Goal: Task Accomplishment & Management: Complete application form

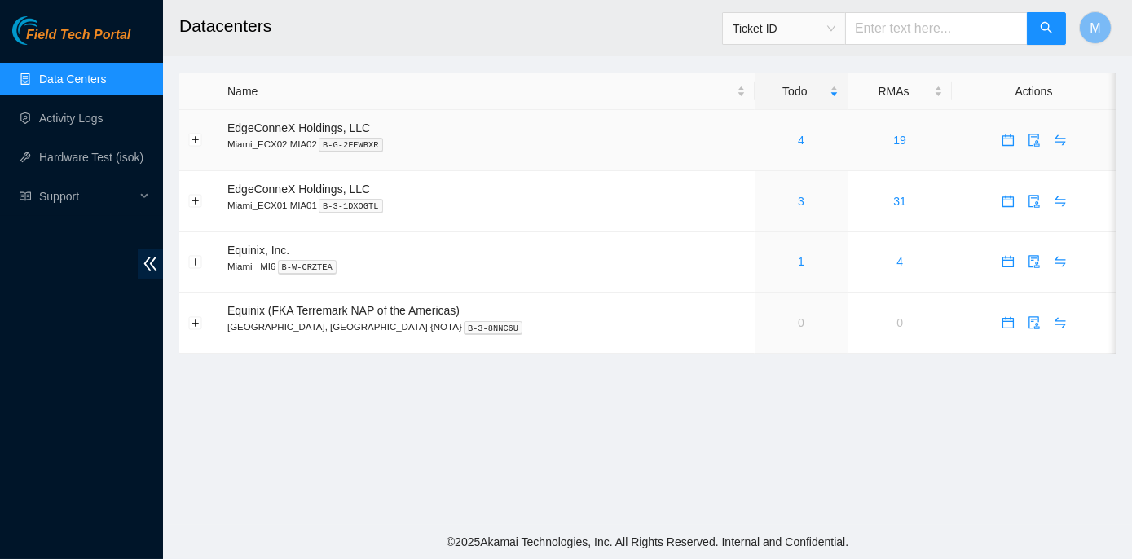
click at [764, 140] on div "4" at bounding box center [802, 140] width 76 height 18
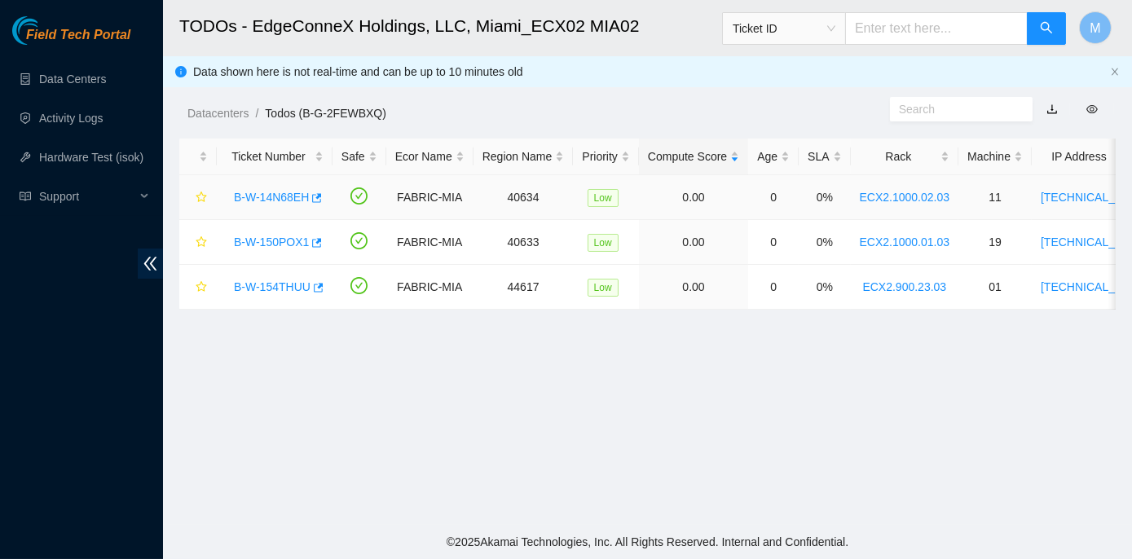
click at [275, 196] on link "B-W-14N68EH" at bounding box center [271, 197] width 75 height 13
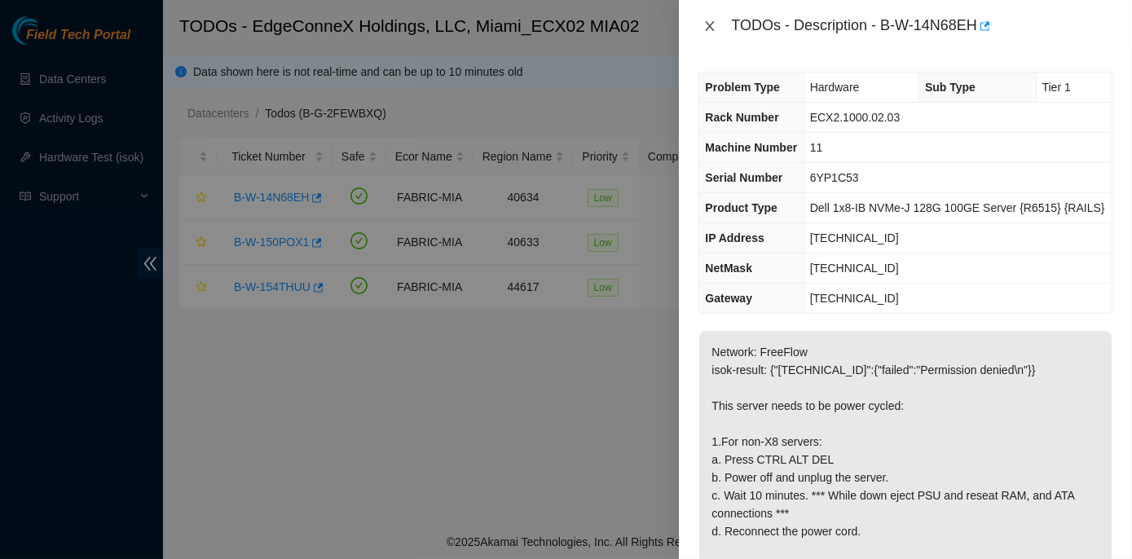
click at [708, 25] on icon "close" at bounding box center [709, 26] width 13 height 13
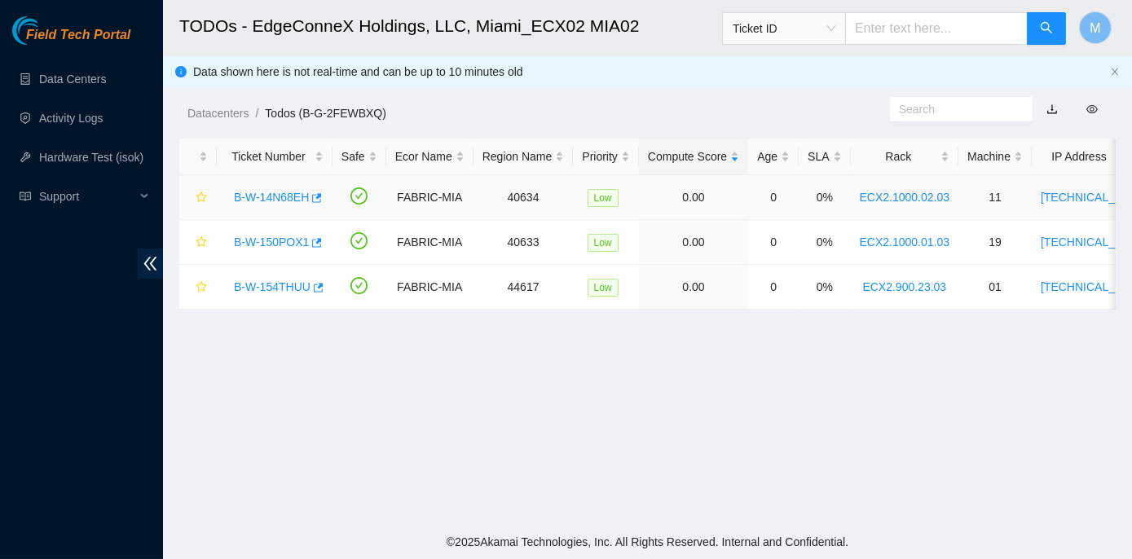
click at [282, 200] on link "B-W-14N68EH" at bounding box center [271, 197] width 75 height 13
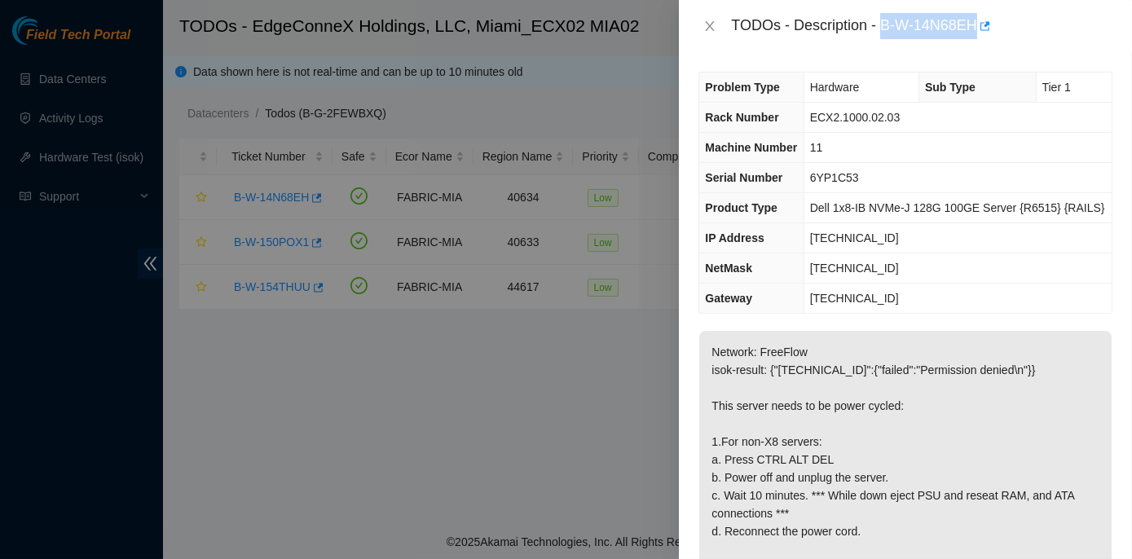
drag, startPoint x: 884, startPoint y: 23, endPoint x: 978, endPoint y: 27, distance: 93.8
click at [978, 27] on div "TODOs - Description - B-W-14N68EH" at bounding box center [921, 26] width 381 height 26
copy div "B-W-14N68EH"
click at [712, 24] on icon "close" at bounding box center [710, 26] width 9 height 10
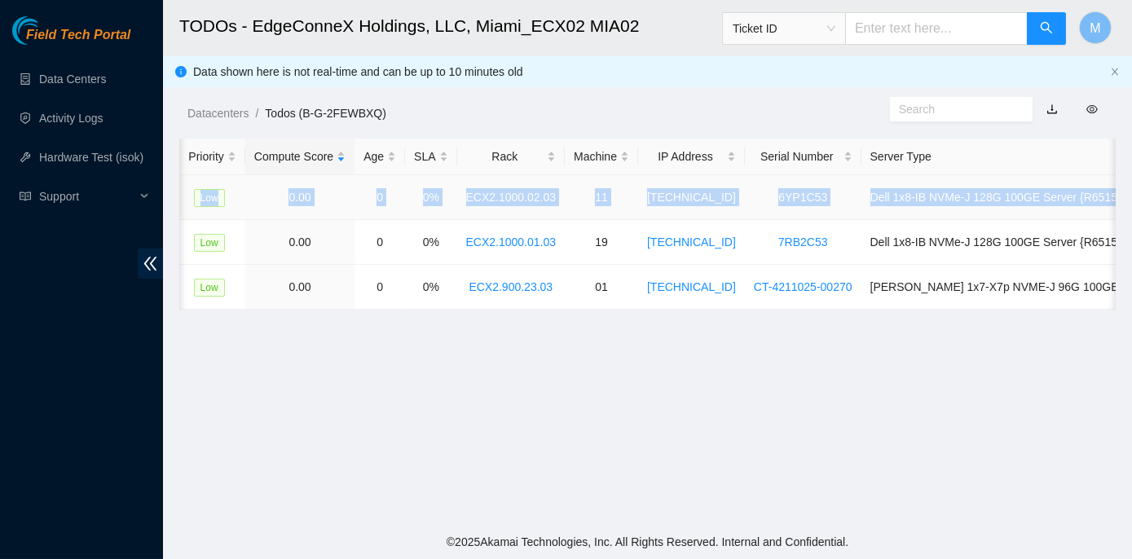
scroll to position [0, 408]
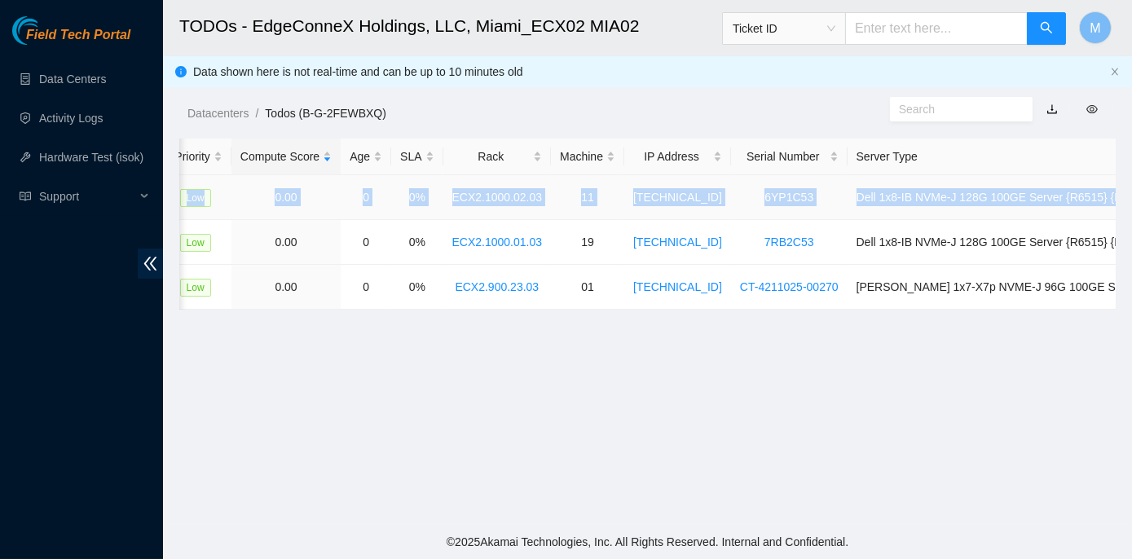
drag, startPoint x: 226, startPoint y: 196, endPoint x: 1115, endPoint y: 192, distance: 889.2
click at [1115, 192] on tr "B-W-14N68EH FABRIC-MIA 40634 Low 0.00 0 0% ECX2.1000.02.03 11 104.86.100.142 6Y…" at bounding box center [482, 197] width 1421 height 45
copy tr "B-W-14N68EH FABRIC-MIA 40634 Low 0.00 0 0% ECX2.1000.02.03 11 104.86.100.142 6Y…"
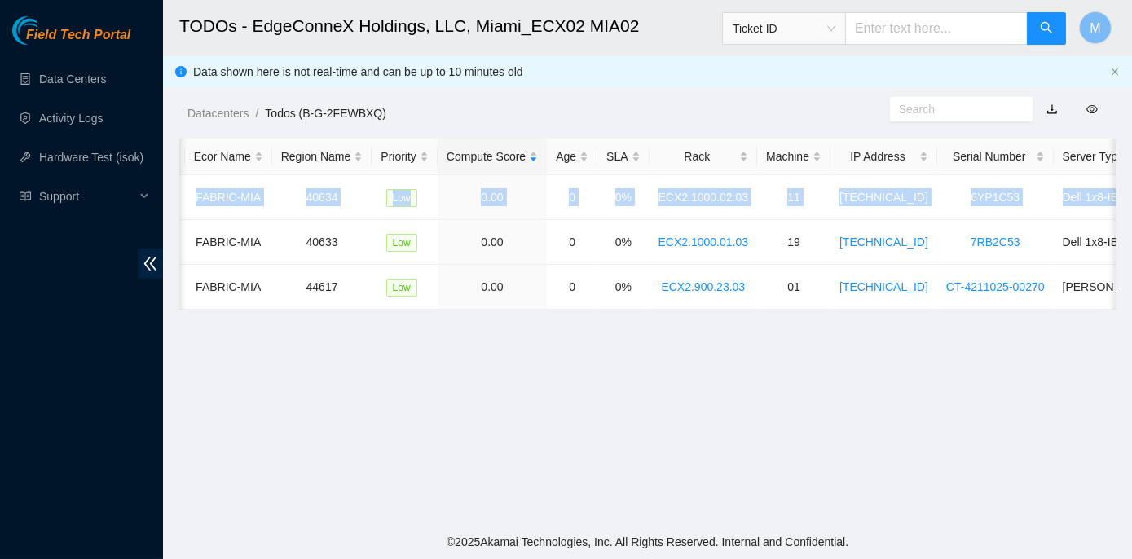
scroll to position [0, 0]
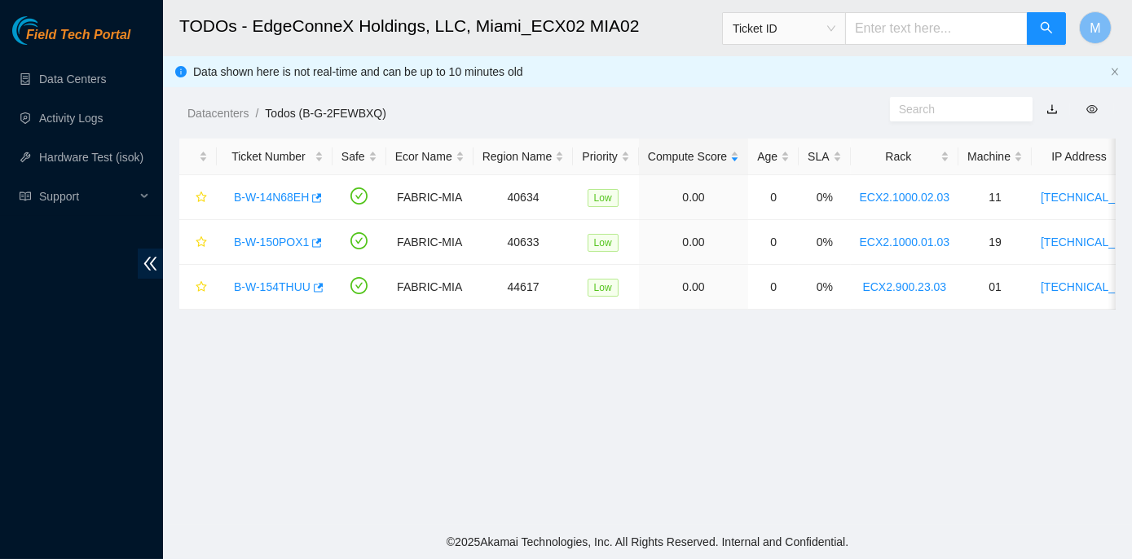
click at [313, 354] on main "TODOs - EdgeConneX Holdings, LLC, Miami_ECX02 MIA02 Ticket ID M Data shown here…" at bounding box center [647, 262] width 969 height 525
click at [258, 197] on link "B-W-14N68EH" at bounding box center [271, 197] width 75 height 13
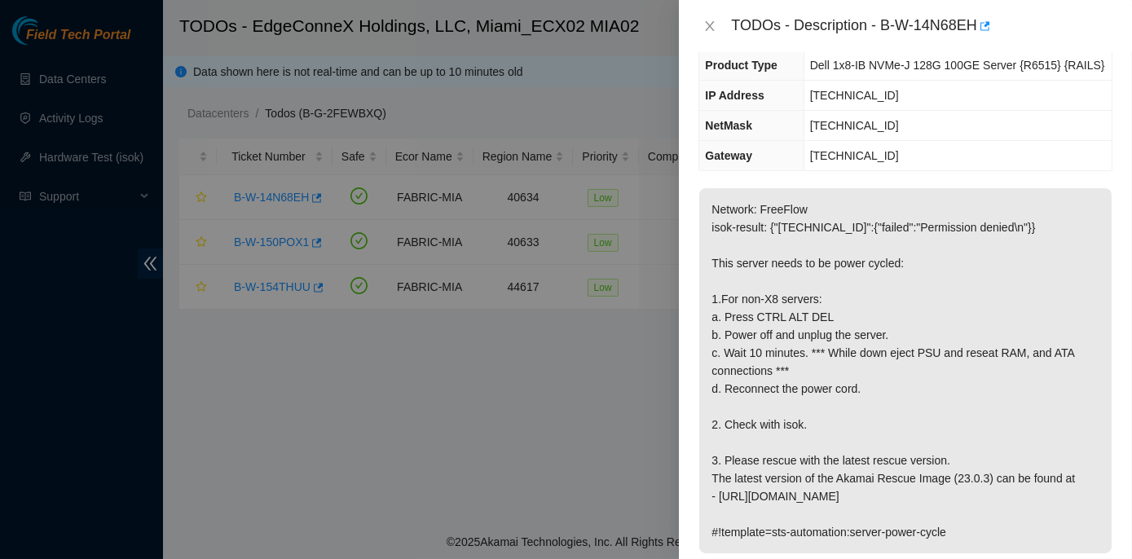
scroll to position [222, 0]
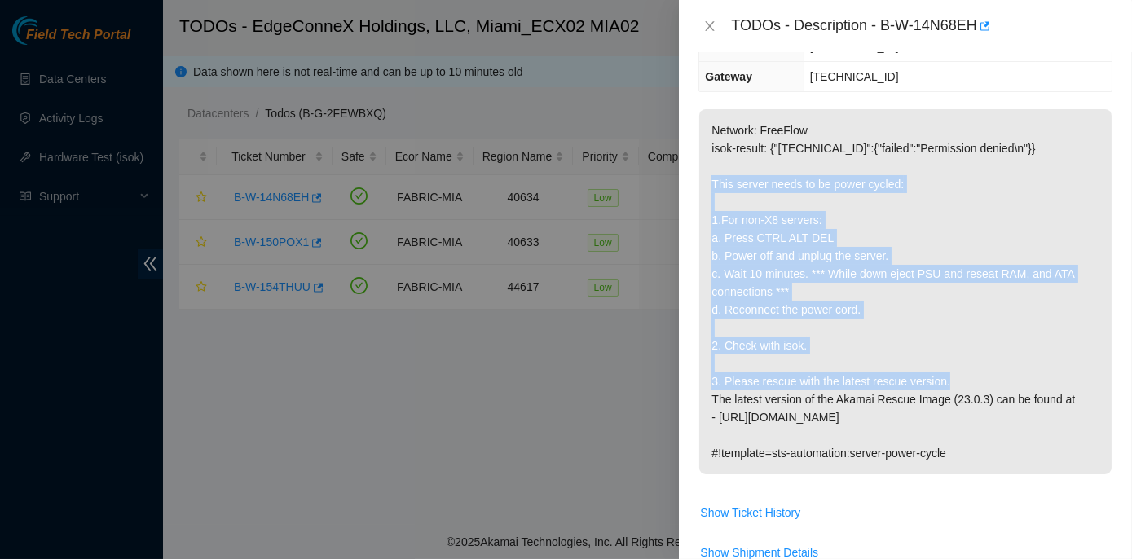
drag, startPoint x: 706, startPoint y: 180, endPoint x: 954, endPoint y: 383, distance: 320.3
click at [954, 383] on p "Network: FreeFlow isok-result: {"[TECHNICAL_ID]":{"failed":"Permission denied\n…" at bounding box center [905, 291] width 412 height 365
copy p "This server needs to be power cycled: 1.For non-X8 servers: a. Press CTRL ALT D…"
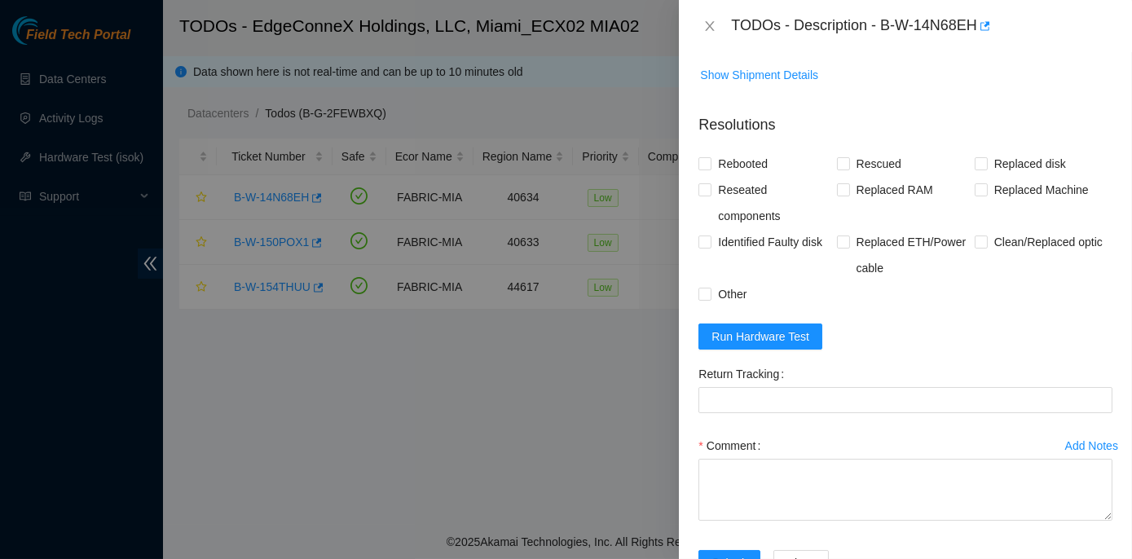
scroll to position [741, 0]
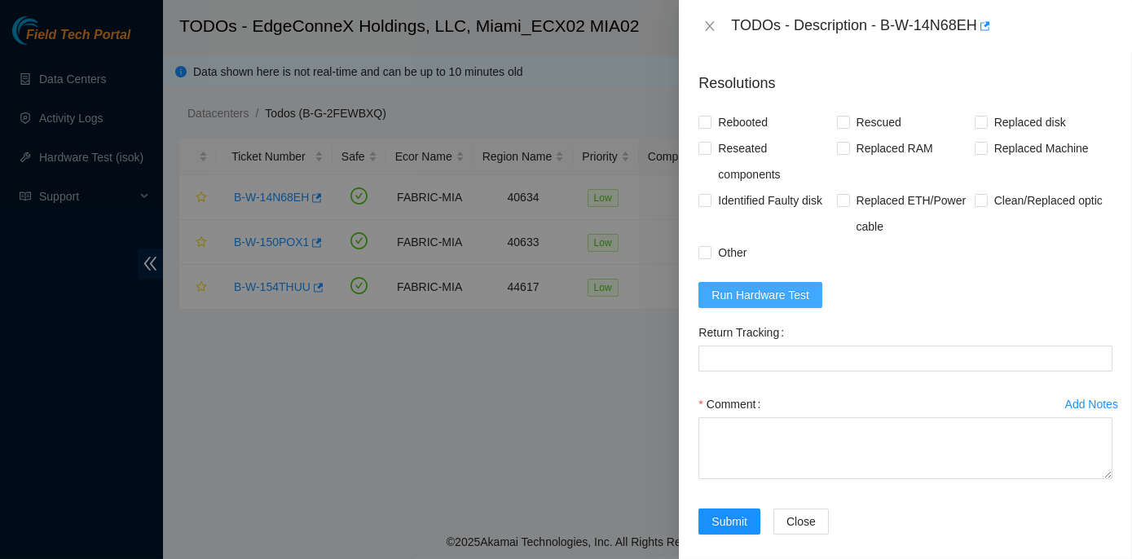
click at [763, 302] on span "Run Hardware Test" at bounding box center [761, 295] width 98 height 18
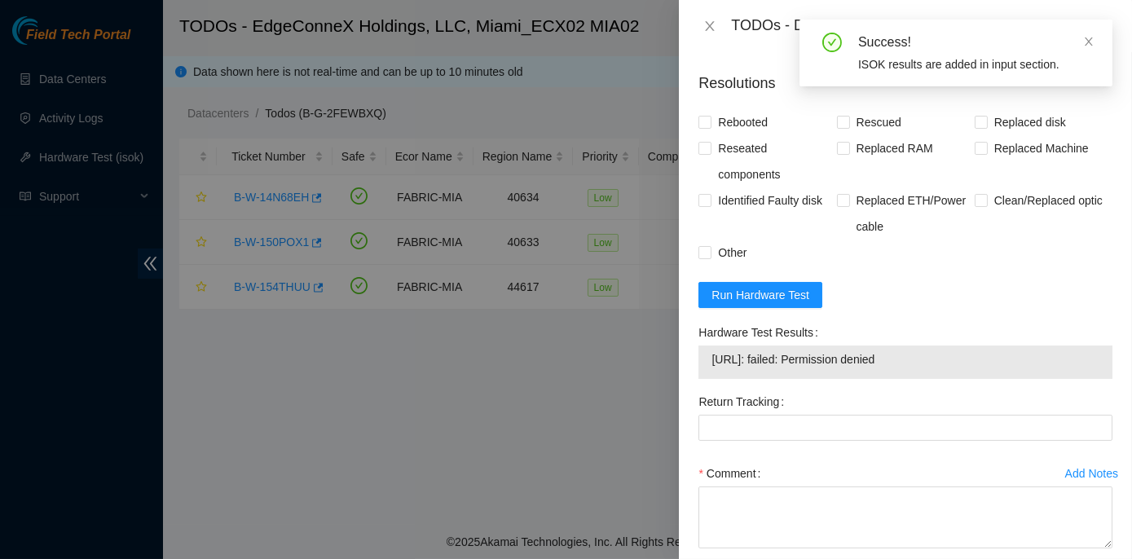
click at [876, 456] on div "Return Tracking" at bounding box center [905, 425] width 427 height 72
drag, startPoint x: 698, startPoint y: 329, endPoint x: 923, endPoint y: 364, distance: 226.7
click at [923, 364] on div "Hardware Test Results 104.86.100.142: failed: Permission denied" at bounding box center [905, 353] width 427 height 69
copy div "Hardware Test Results 104.86.100.142: failed: Permission denied"
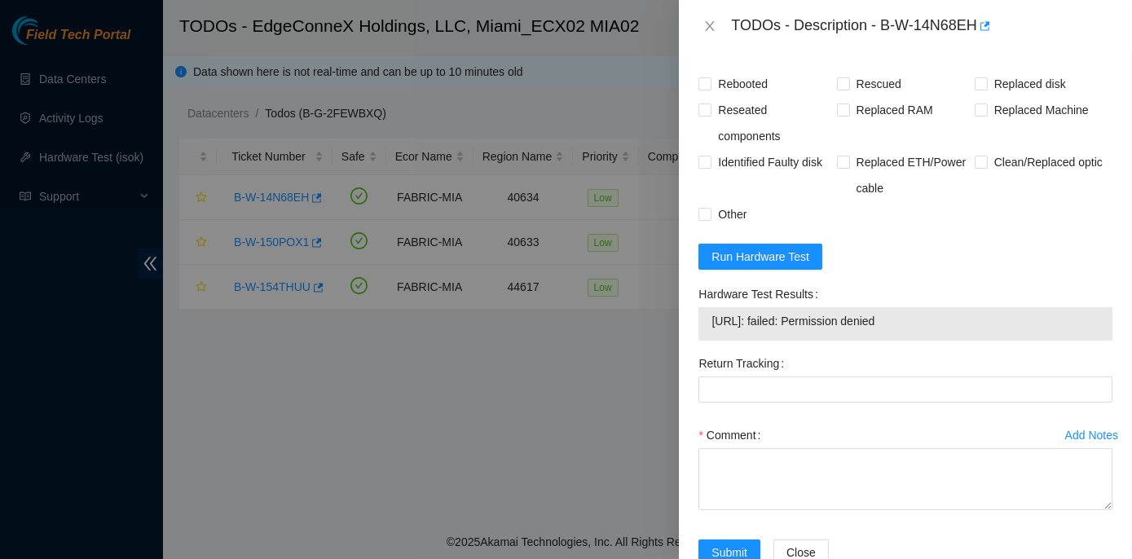
scroll to position [815, 0]
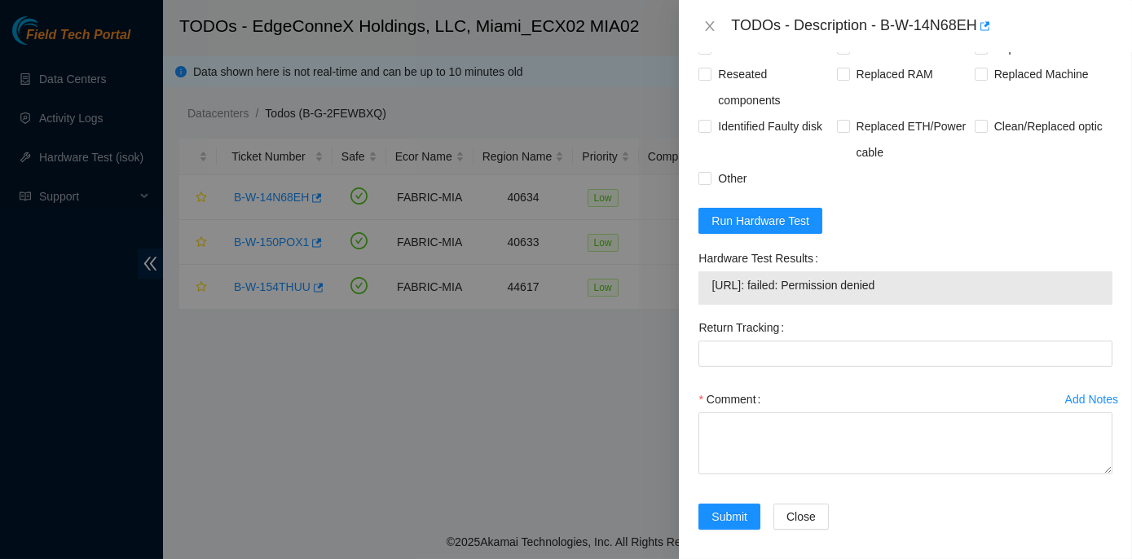
click at [836, 319] on div "Return Tracking" at bounding box center [905, 328] width 414 height 26
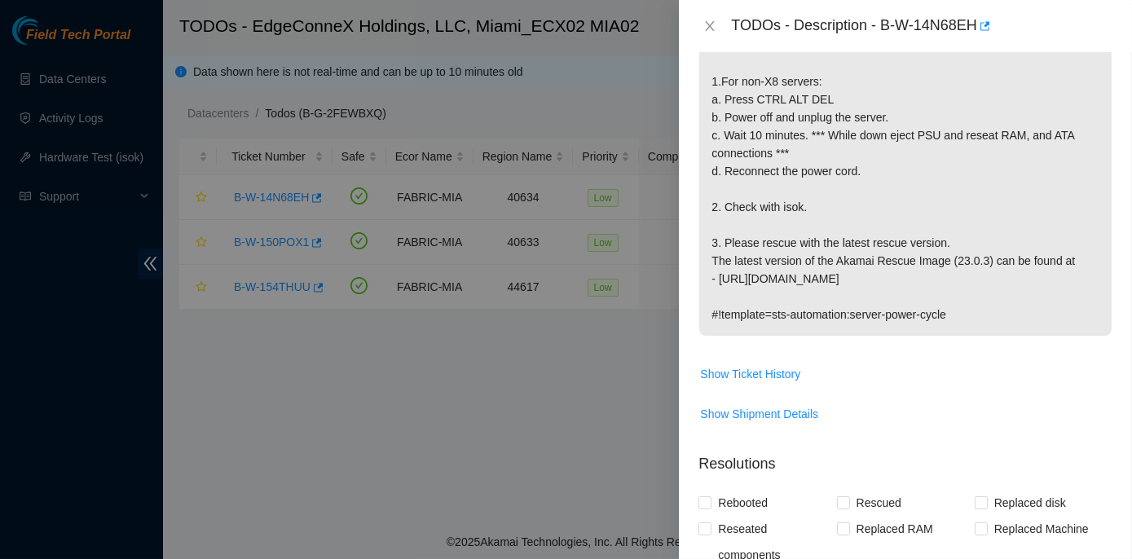
scroll to position [370, 0]
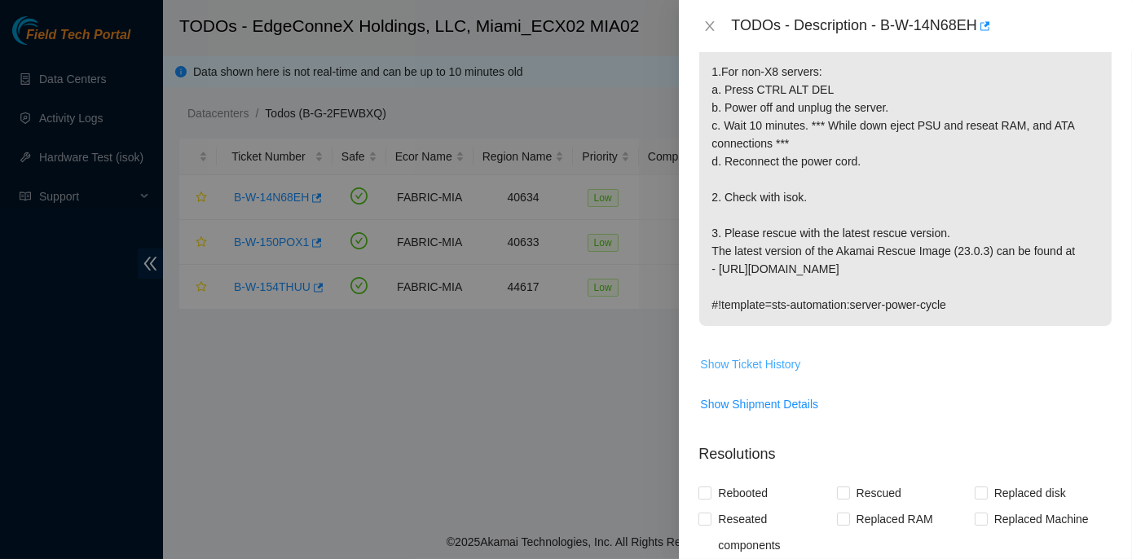
click at [758, 363] on span "Show Ticket History" at bounding box center [750, 364] width 100 height 18
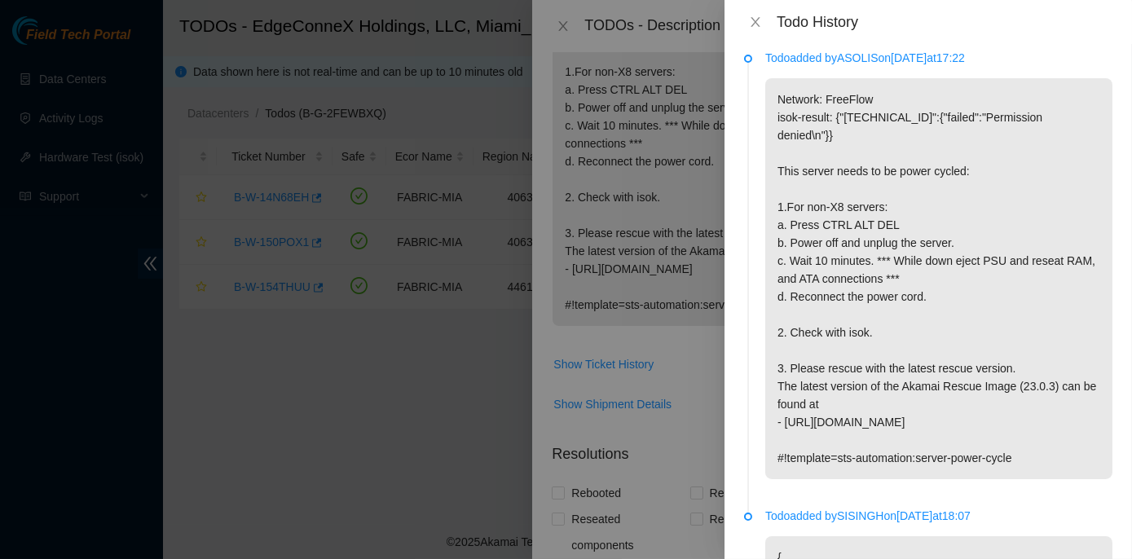
scroll to position [0, 0]
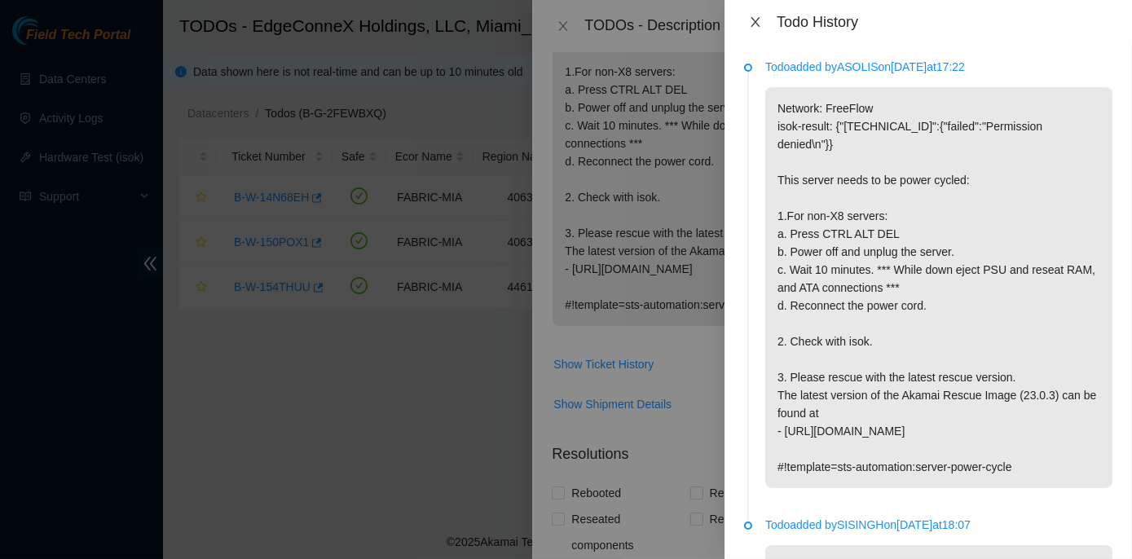
click at [751, 23] on icon "close" at bounding box center [755, 21] width 13 height 13
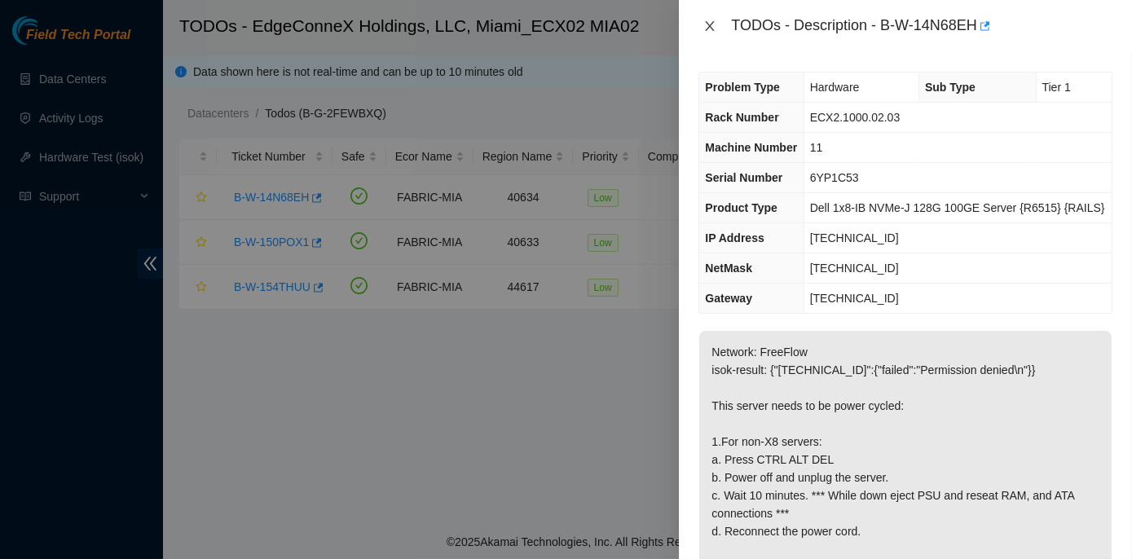
click at [711, 29] on icon "close" at bounding box center [709, 26] width 13 height 13
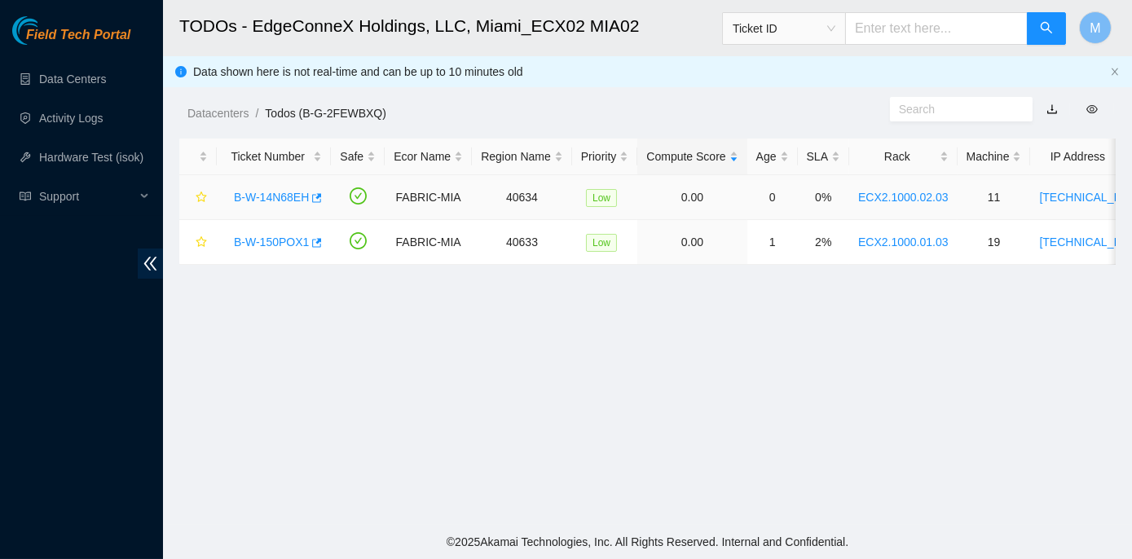
click at [262, 197] on link "B-W-14N68EH" at bounding box center [271, 197] width 75 height 13
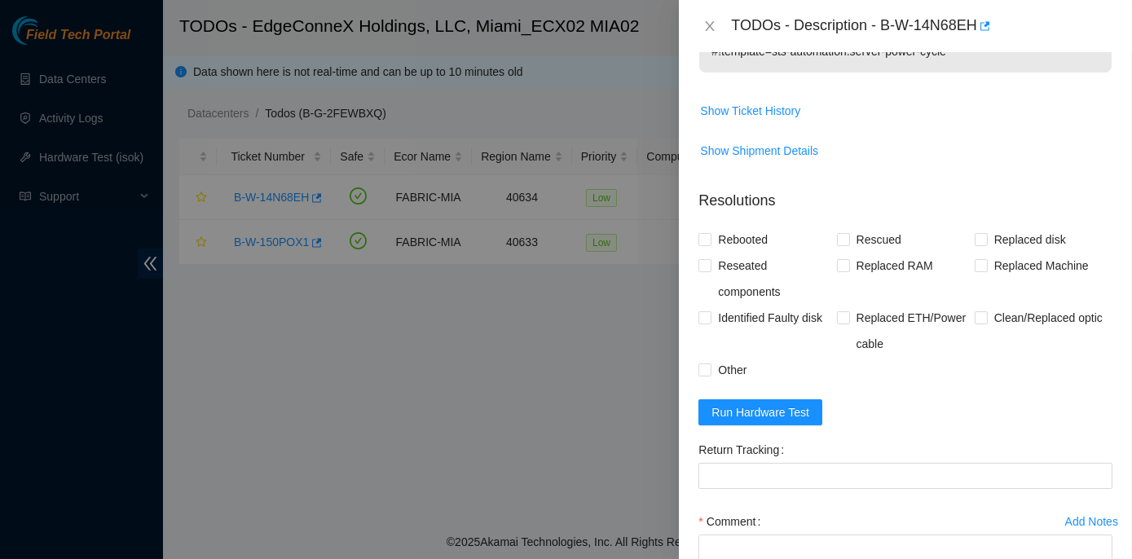
scroll to position [741, 0]
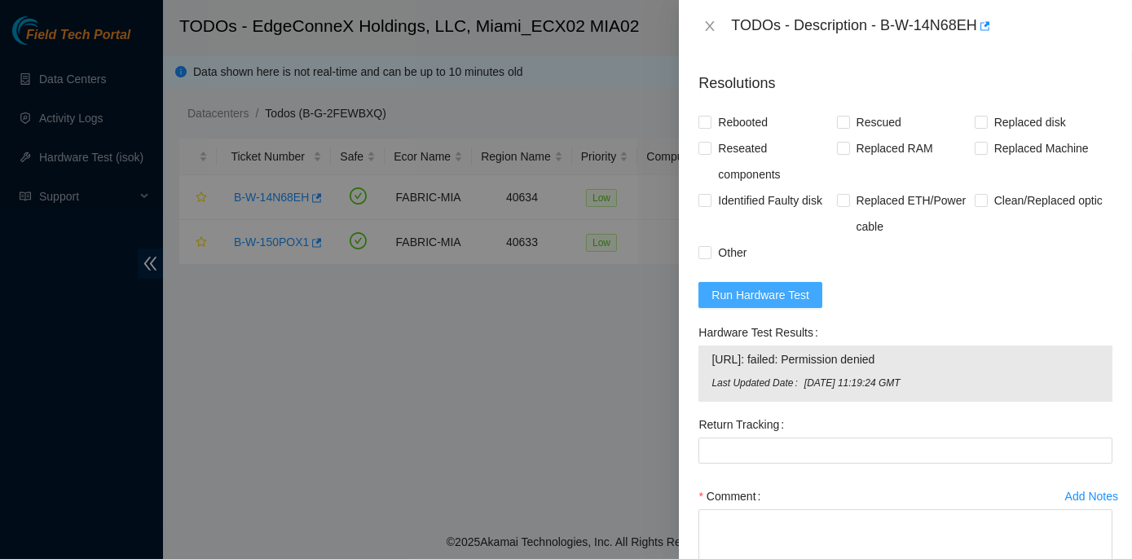
click at [754, 295] on span "Run Hardware Test" at bounding box center [761, 295] width 98 height 18
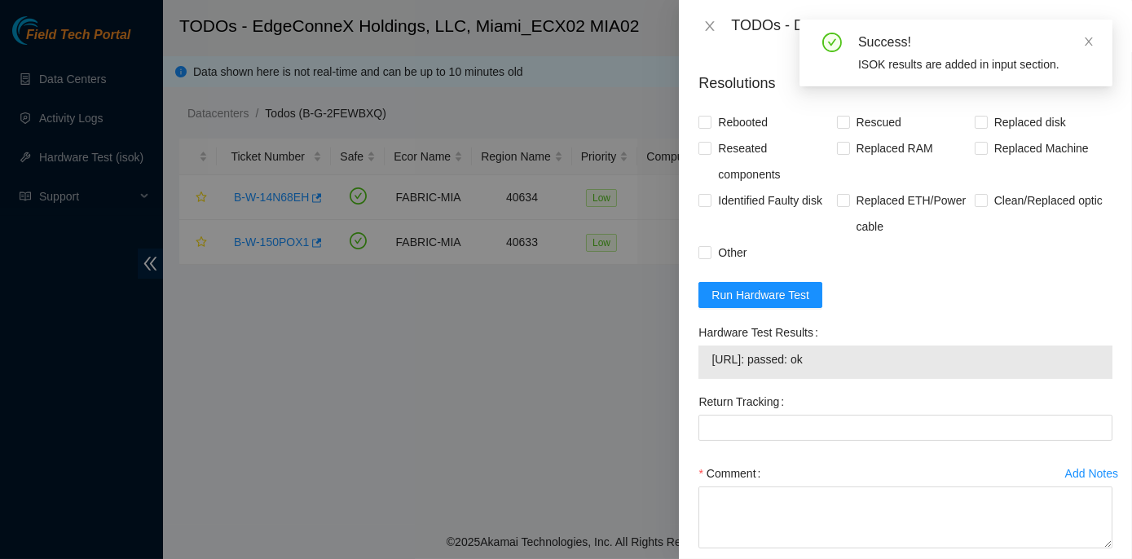
drag, startPoint x: 692, startPoint y: 327, endPoint x: 845, endPoint y: 360, distance: 156.8
click at [845, 360] on div "Hardware Test Results 104.86.100.142: passed: ok" at bounding box center [905, 353] width 427 height 69
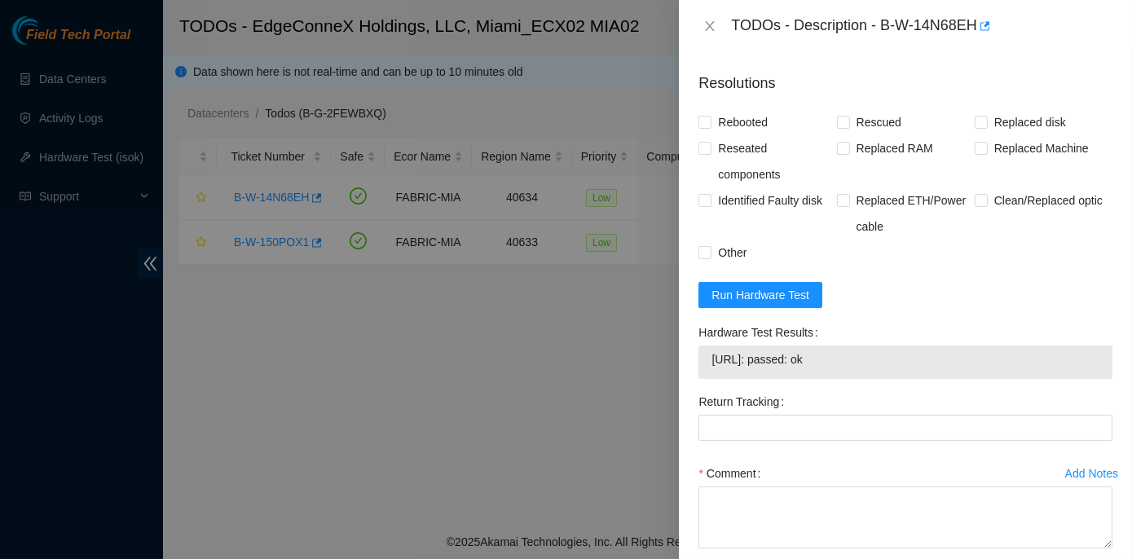
copy div "Hardware Test Results 104.86.100.142: passed: ok"
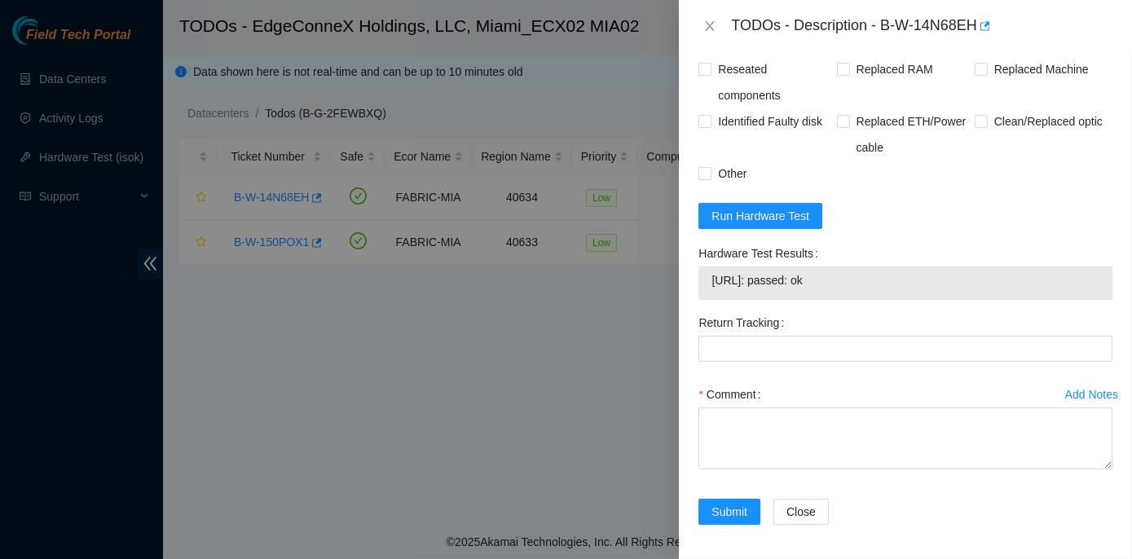
scroll to position [822, 0]
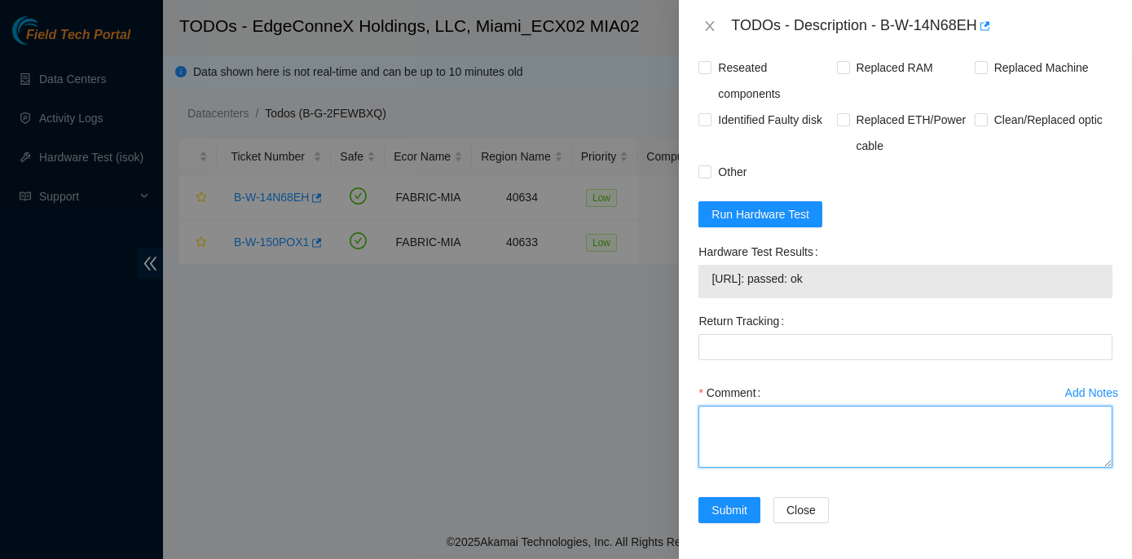
click at [712, 412] on textarea "Comment" at bounding box center [905, 437] width 414 height 62
paste textarea "Rack No: ECX2.1000.02.03 Machine No: 11 IP: 104.86.100.142 Serial No: 6YP1C53 D…"
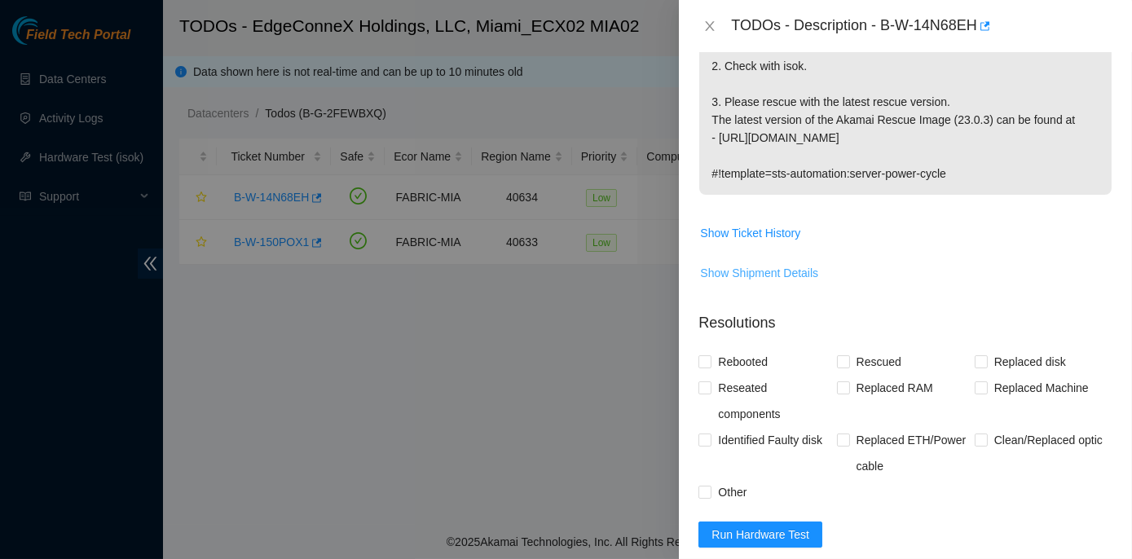
scroll to position [452, 0]
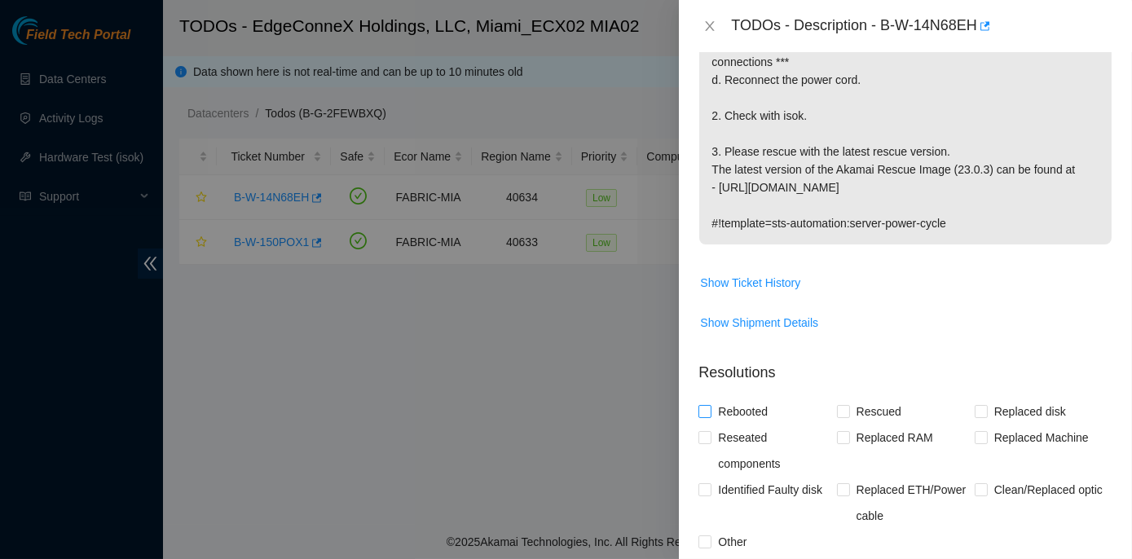
type textarea "Rack No: ECX2.1000.02.03 Machine No: 11 IP: 104.86.100.142 Serial No: 6YP1C53 D…"
click at [708, 408] on input "Rebooted" at bounding box center [703, 410] width 11 height 11
checkbox input "true"
click at [837, 411] on input "Rescued" at bounding box center [842, 410] width 11 height 11
checkbox input "true"
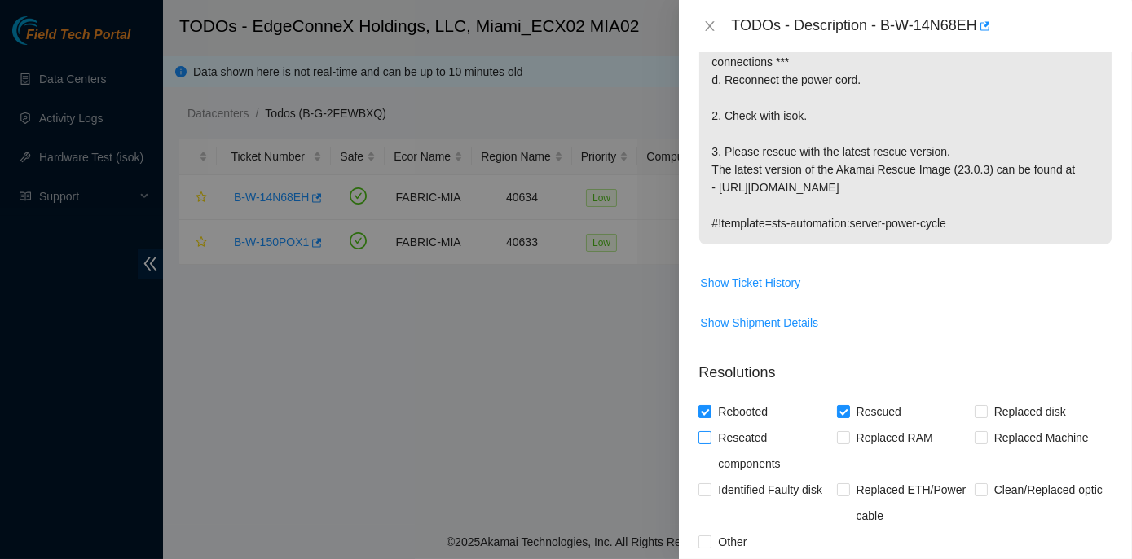
click at [703, 438] on input "Reseated components" at bounding box center [703, 436] width 11 height 11
checkbox input "true"
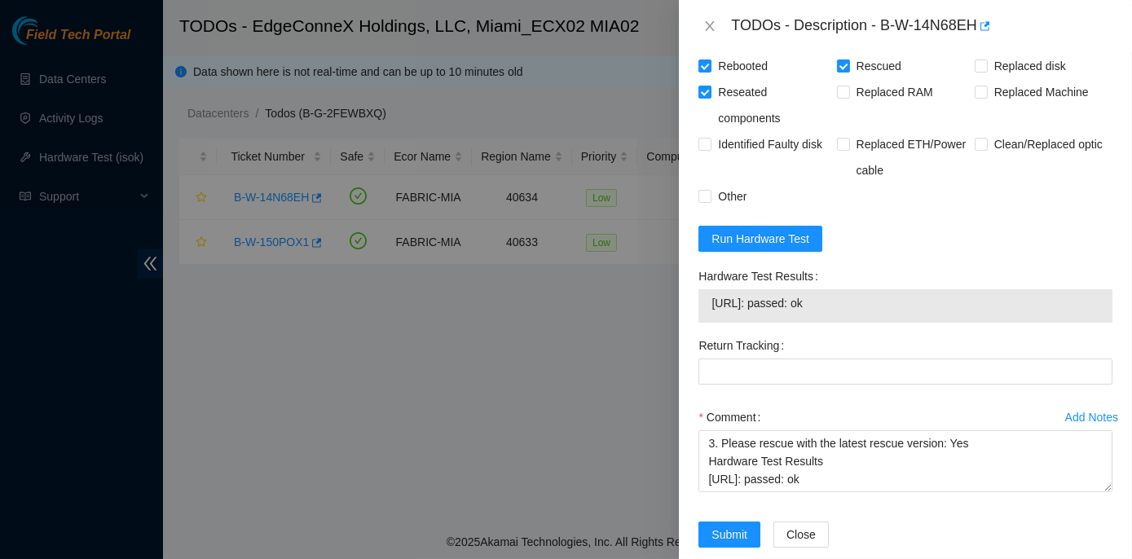
scroll to position [822, 0]
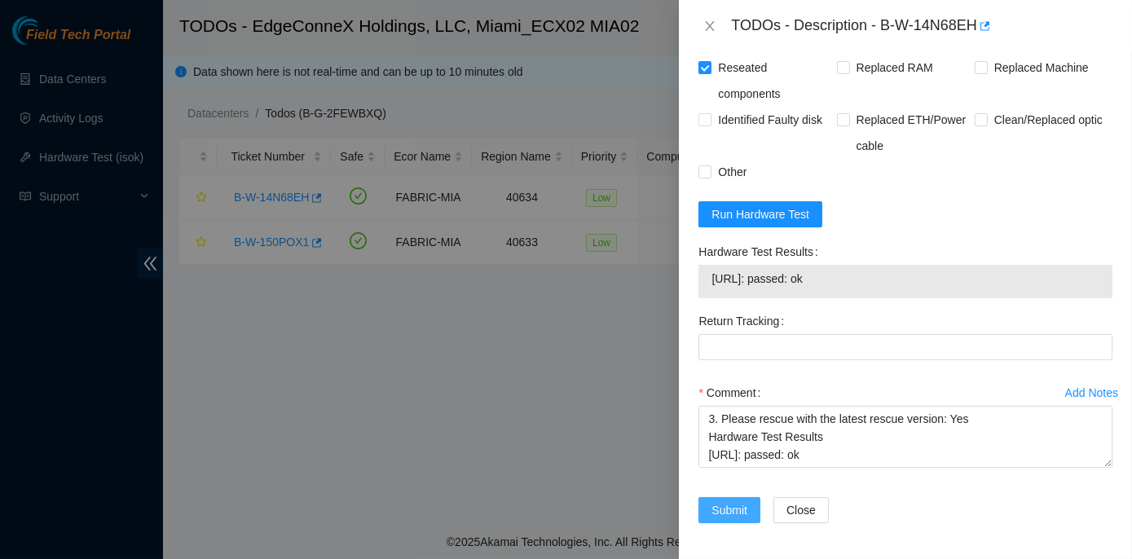
click at [741, 502] on span "Submit" at bounding box center [730, 510] width 36 height 18
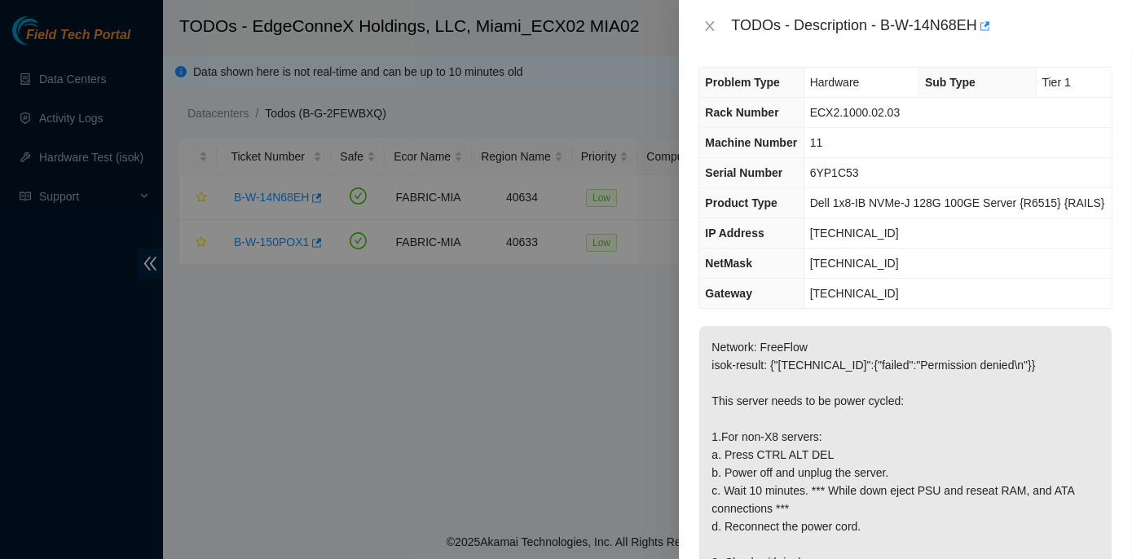
scroll to position [0, 0]
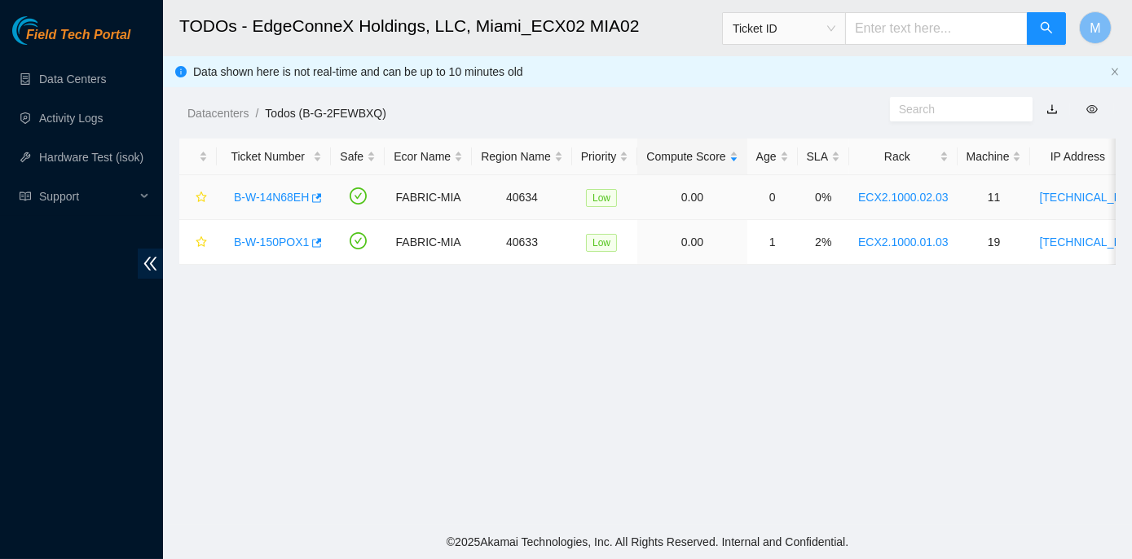
click at [289, 197] on link "B-W-14N68EH" at bounding box center [271, 197] width 75 height 13
